Goal: Task Accomplishment & Management: Use online tool/utility

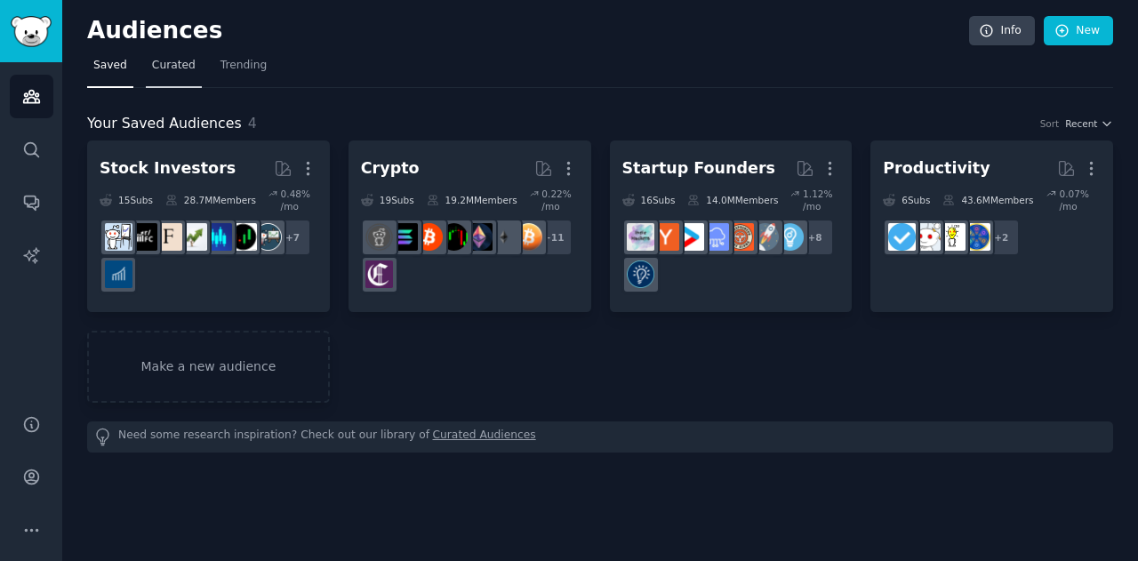
click at [165, 58] on span "Curated" at bounding box center [174, 66] width 44 height 16
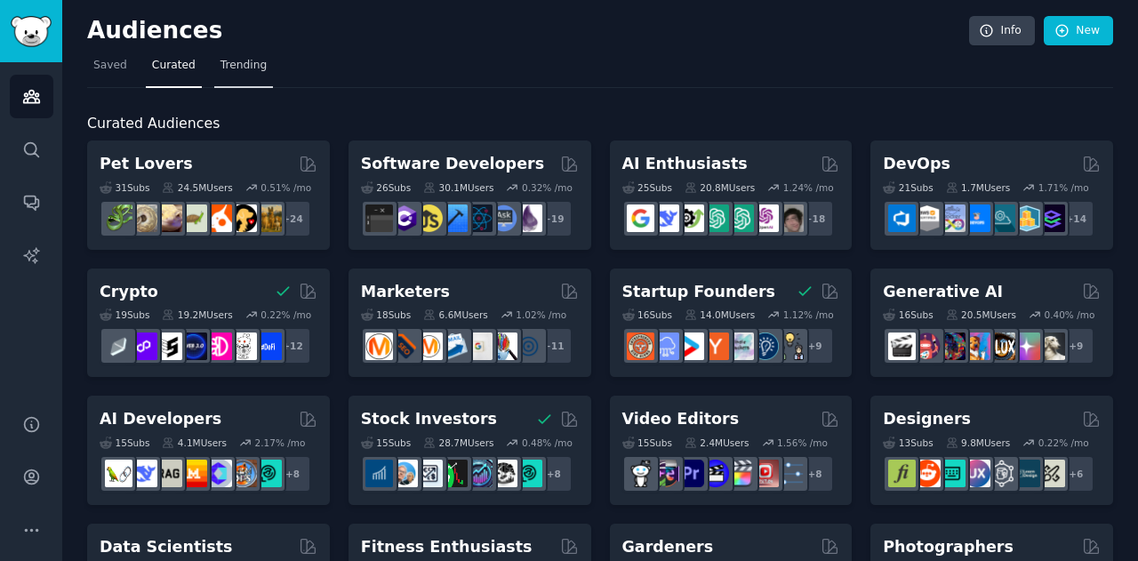
click at [247, 60] on span "Trending" at bounding box center [244, 66] width 46 height 16
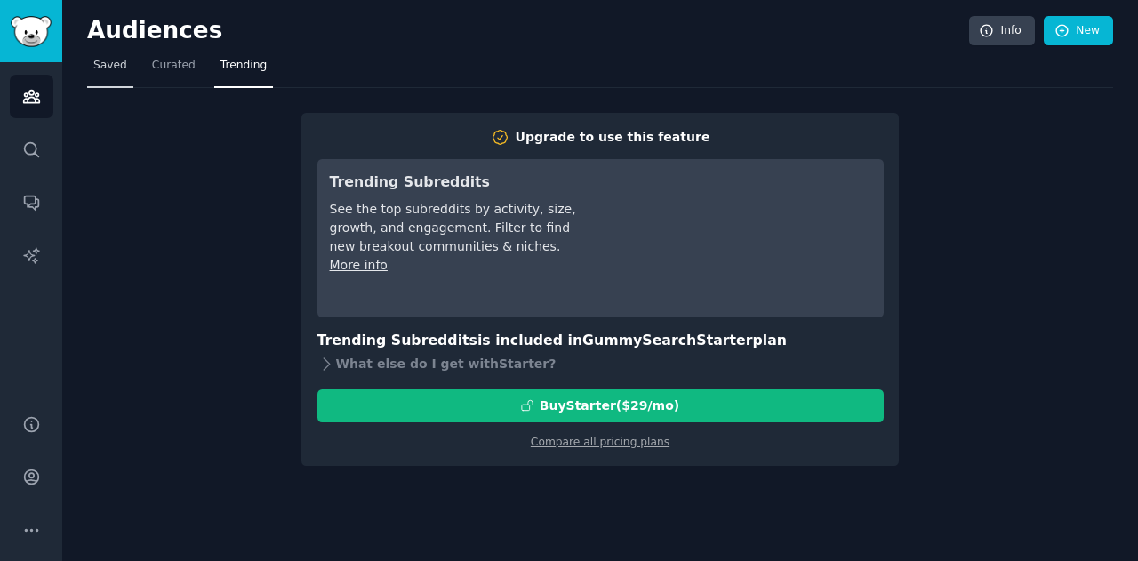
click at [100, 55] on link "Saved" at bounding box center [110, 70] width 46 height 36
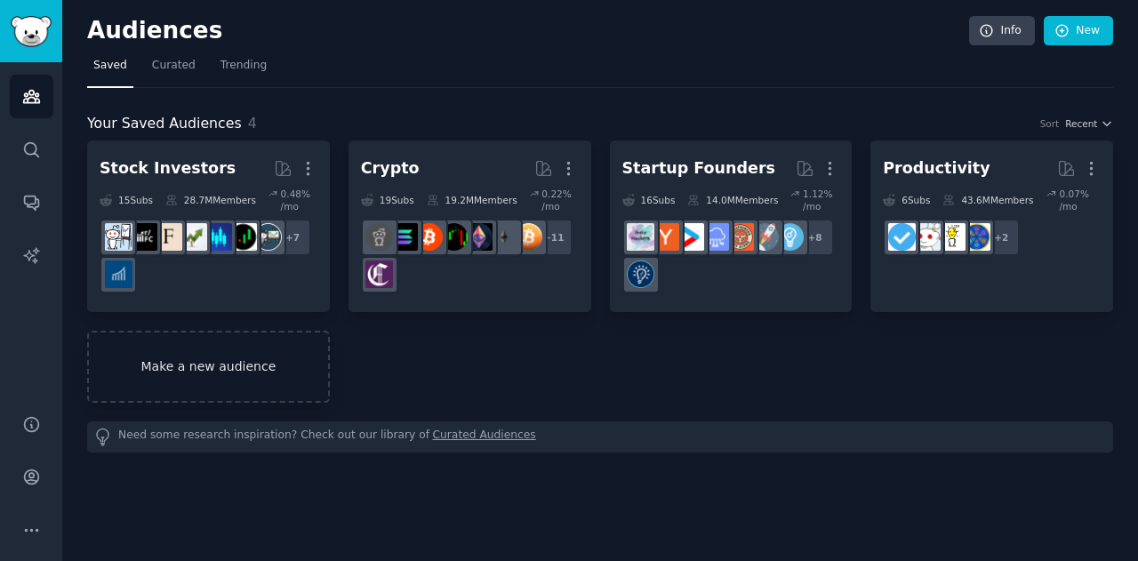
click at [219, 384] on link "Make a new audience" at bounding box center [208, 367] width 243 height 72
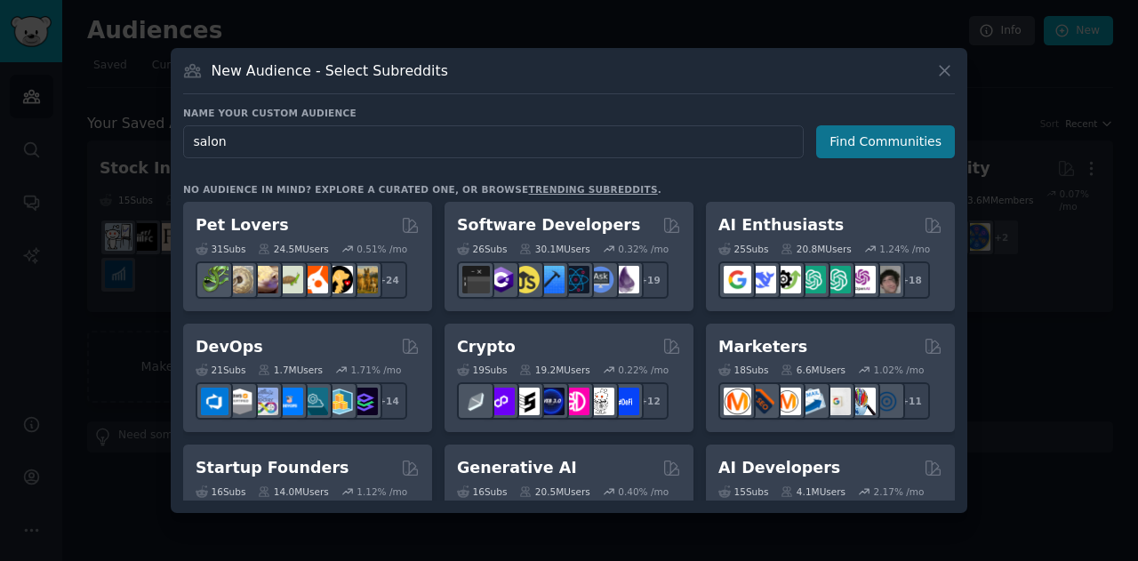
type input "salon"
click at [829, 149] on button "Find Communities" at bounding box center [886, 141] width 139 height 33
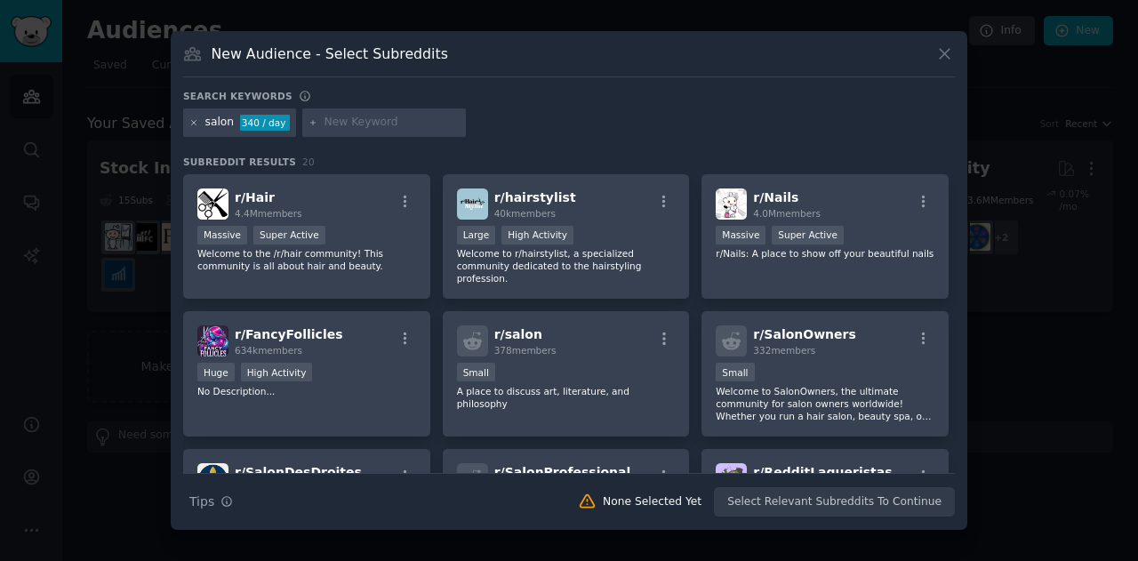
click at [189, 127] on div "salon 340 / day" at bounding box center [239, 123] width 113 height 28
click at [189, 127] on icon at bounding box center [194, 123] width 10 height 10
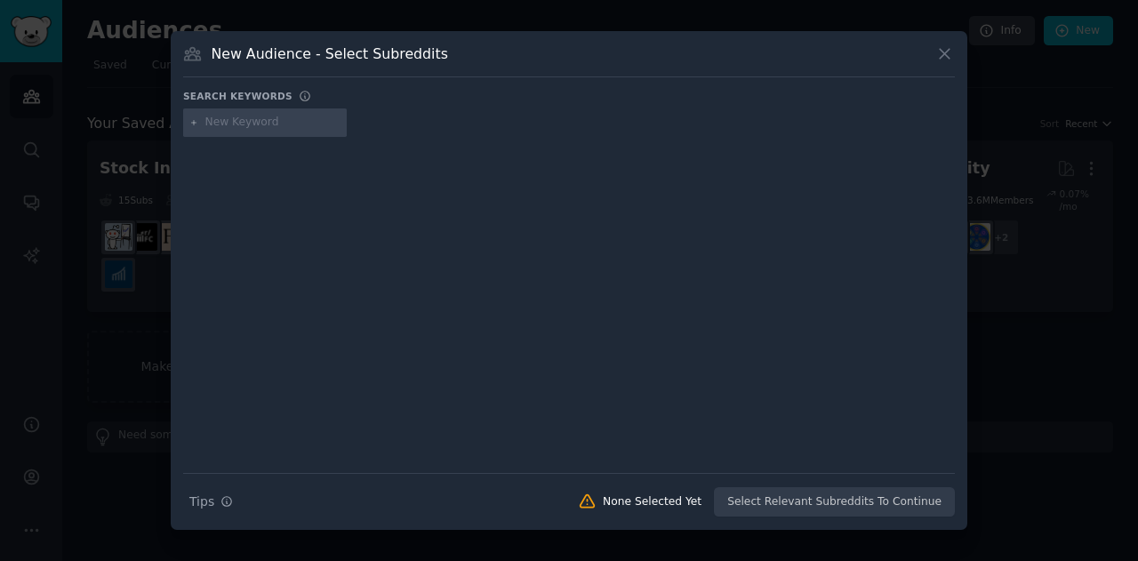
click at [248, 117] on input "text" at bounding box center [272, 123] width 135 height 16
type input "construction"
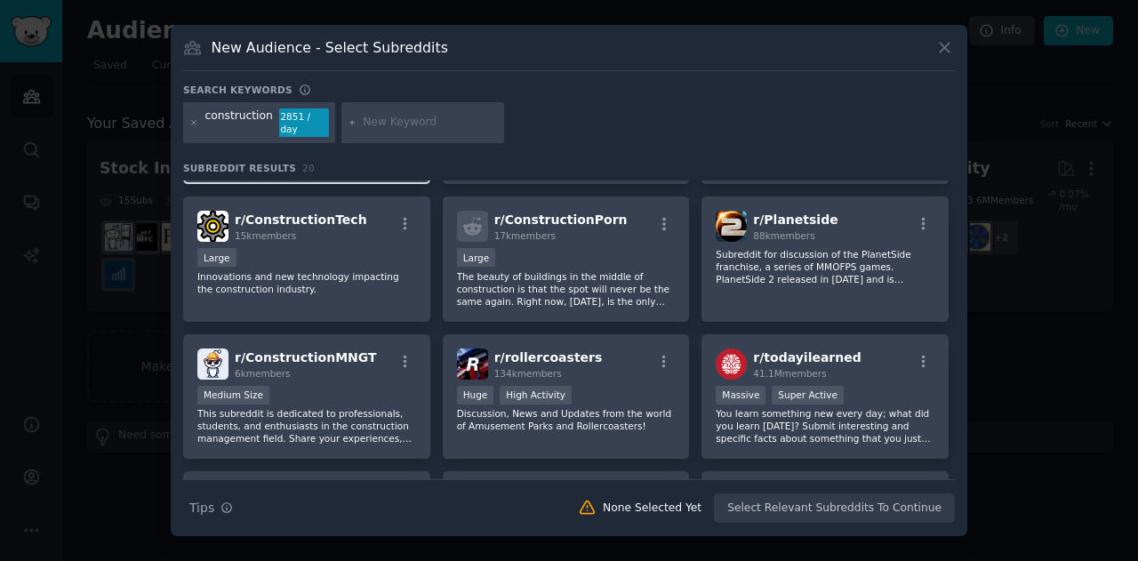
scroll to position [125, 0]
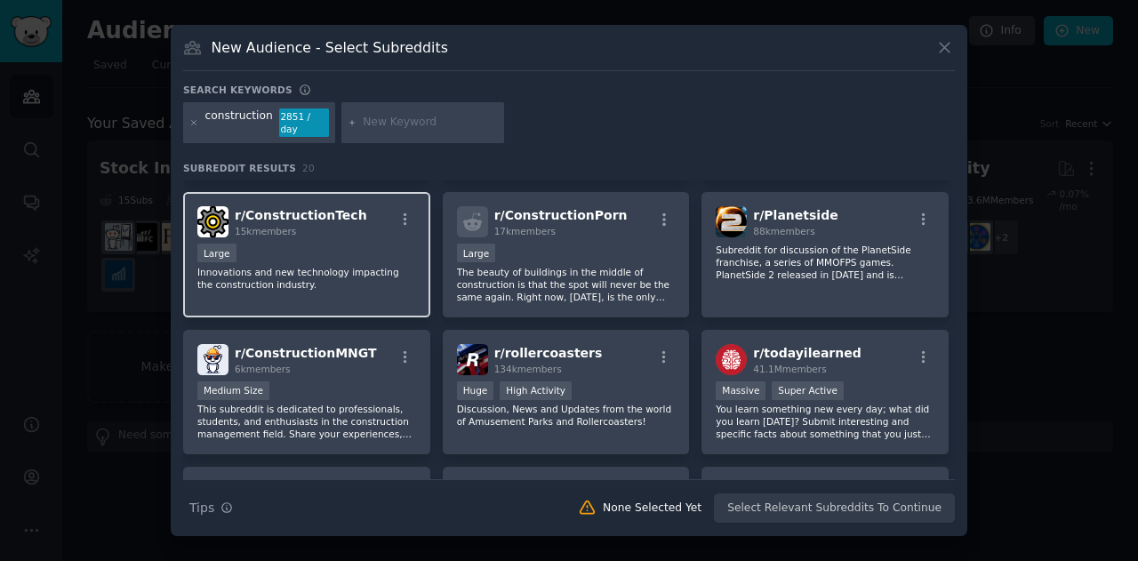
click at [297, 208] on span "r/ ConstructionTech" at bounding box center [301, 215] width 133 height 14
